Goal: Find contact information: Find contact information

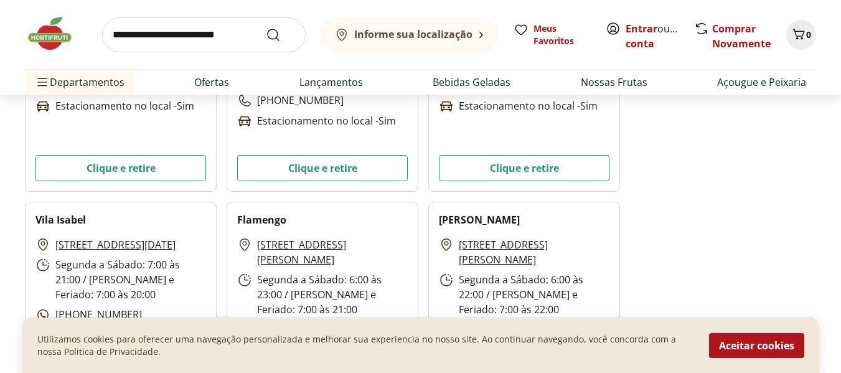
scroll to position [685, 0]
click at [783, 348] on button "Aceitar cookies" at bounding box center [756, 345] width 95 height 25
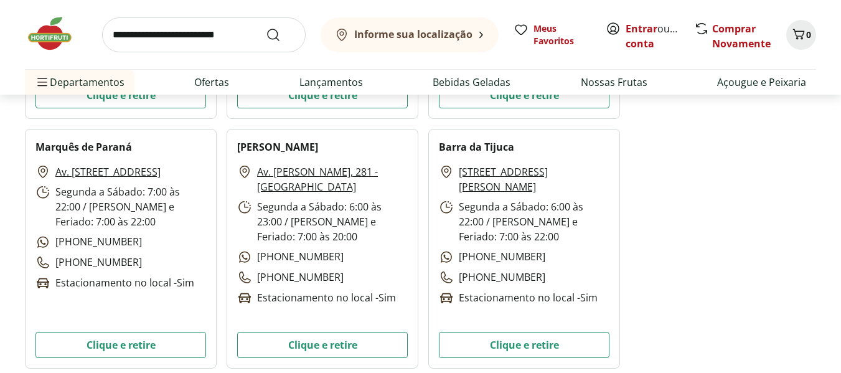
scroll to position [1245, 0]
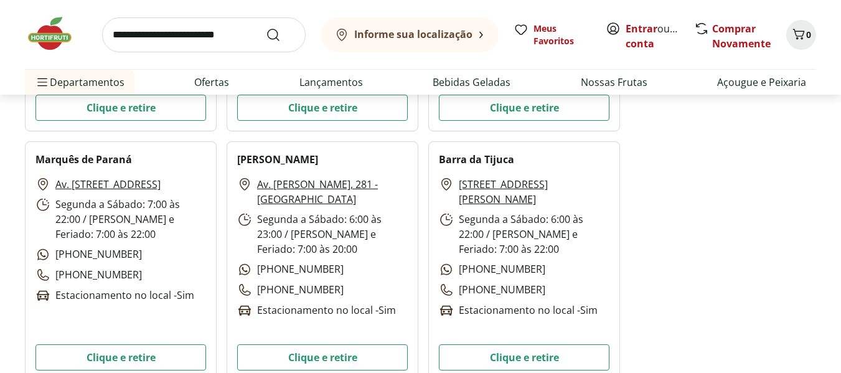
drag, startPoint x: 457, startPoint y: 180, endPoint x: 479, endPoint y: 200, distance: 29.9
click at [479, 200] on p "[STREET_ADDRESS][PERSON_NAME]" at bounding box center [524, 192] width 171 height 30
copy link "[STREET_ADDRESS][PERSON_NAME]"
click at [518, 269] on p "[PHONE_NUMBER]" at bounding box center [492, 269] width 106 height 16
click at [529, 271] on div "[STREET_ADDRESS][PERSON_NAME] Segunda a Sábado: 6:00 às 22:00 / [PERSON_NAME] e…" at bounding box center [524, 247] width 171 height 141
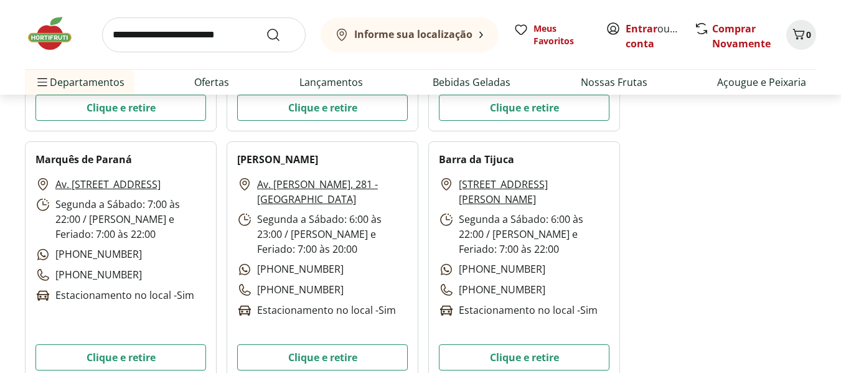
click at [540, 270] on div "[STREET_ADDRESS][PERSON_NAME] Segunda a Sábado: 6:00 às 22:00 / [PERSON_NAME] e…" at bounding box center [524, 247] width 171 height 141
drag, startPoint x: 538, startPoint y: 269, endPoint x: 556, endPoint y: 263, distance: 19.3
click at [556, 263] on div "[STREET_ADDRESS][PERSON_NAME] Segunda a Sábado: 6:00 às 22:00 / [PERSON_NAME] e…" at bounding box center [524, 247] width 171 height 141
click at [530, 263] on p "[PHONE_NUMBER]" at bounding box center [492, 269] width 106 height 16
drag, startPoint x: 531, startPoint y: 271, endPoint x: 465, endPoint y: 266, distance: 66.7
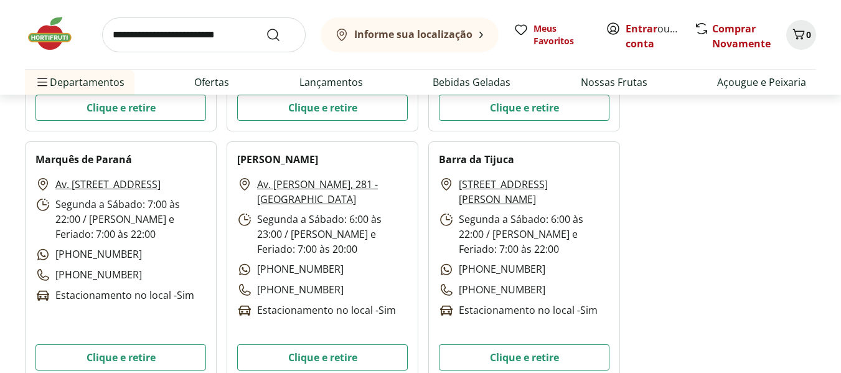
click at [453, 268] on p "[PHONE_NUMBER]" at bounding box center [492, 269] width 106 height 16
click at [466, 269] on p "[PHONE_NUMBER]" at bounding box center [492, 269] width 106 height 16
